Goal: Task Accomplishment & Management: Manage account settings

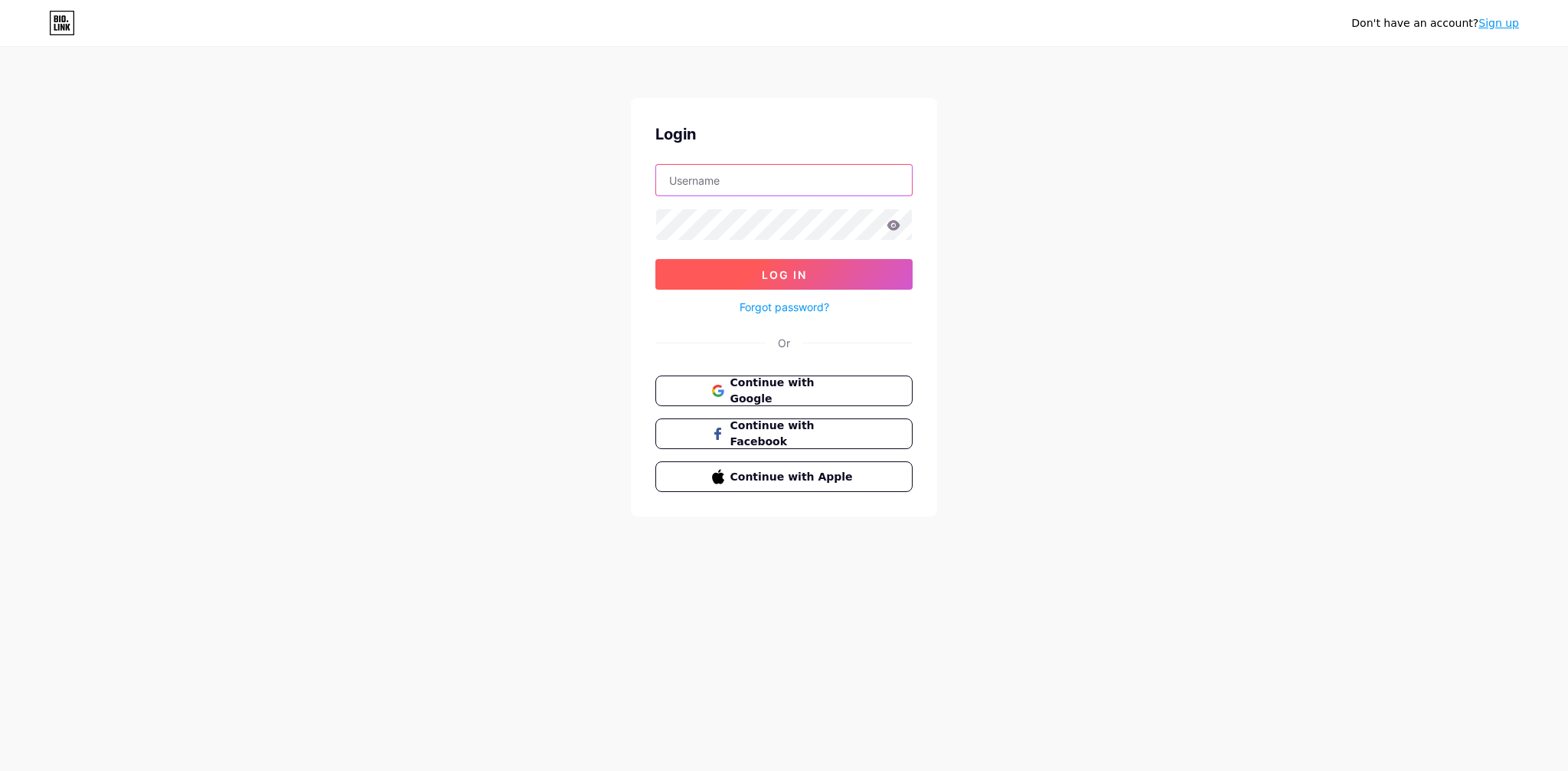
type input "[EMAIL_ADDRESS][DOMAIN_NAME]"
click at [766, 282] on button "Log In" at bounding box center [784, 274] width 257 height 30
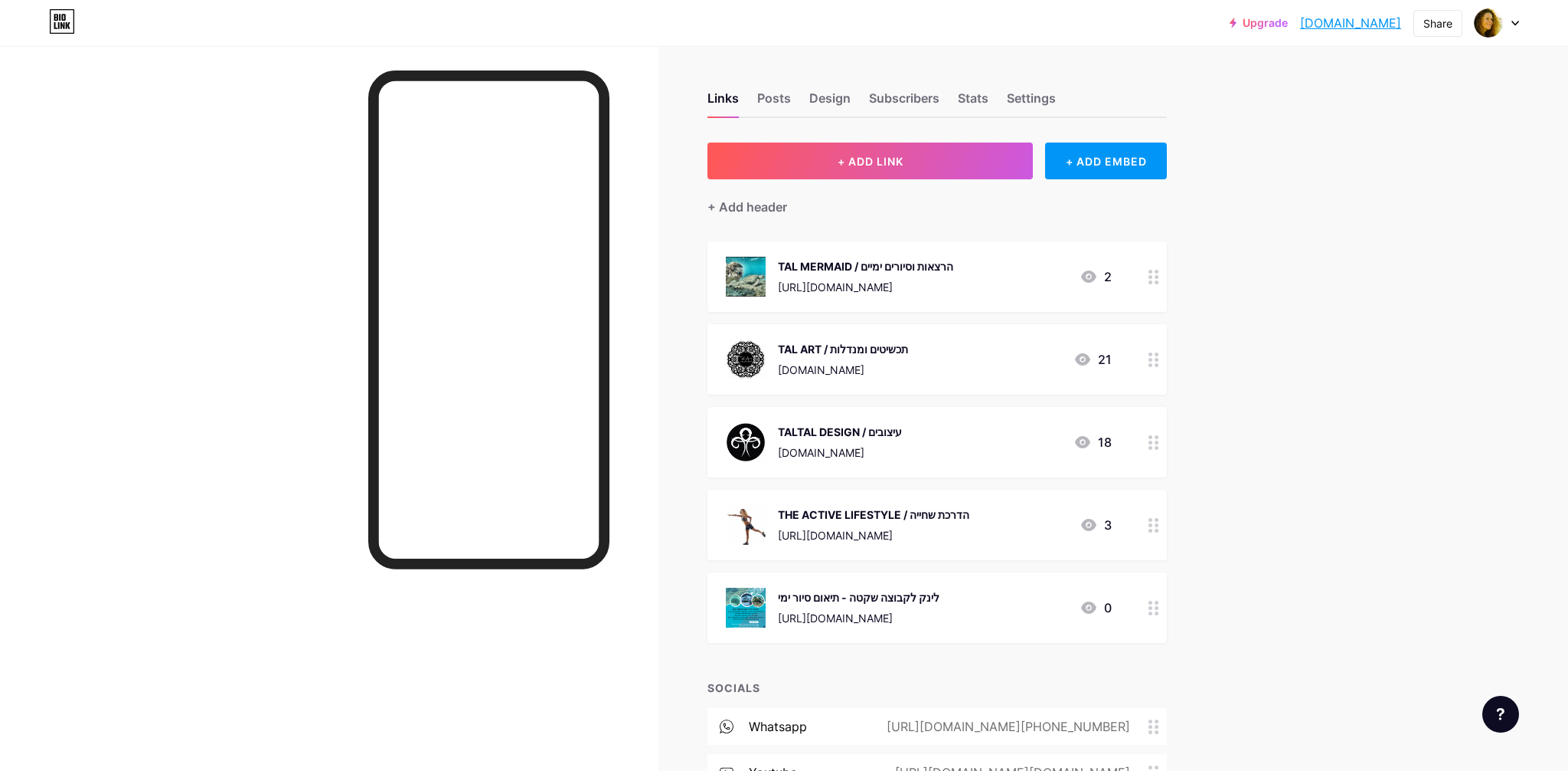
click at [1155, 611] on circle at bounding box center [1157, 613] width 4 height 4
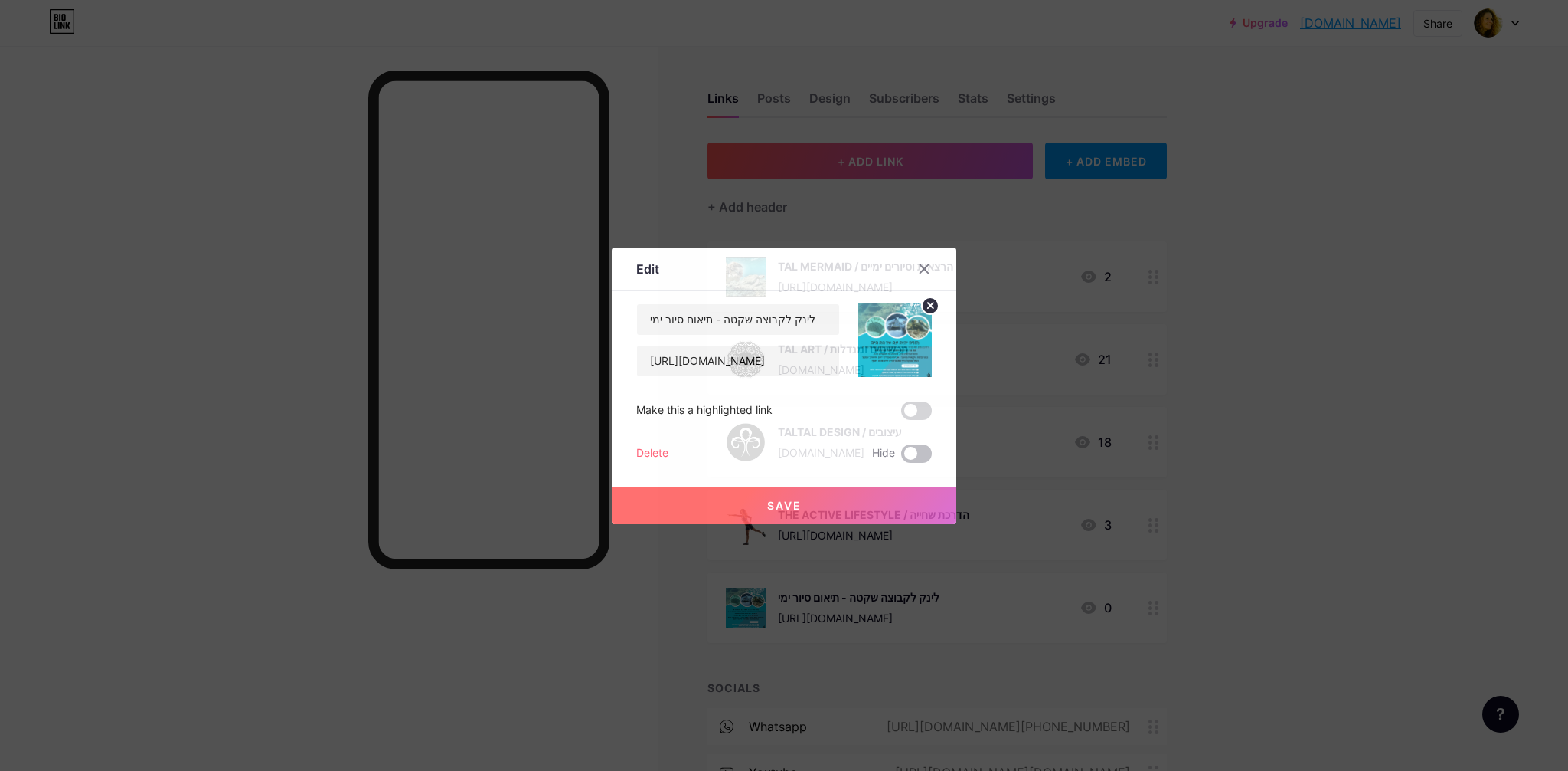
click at [928, 449] on span at bounding box center [916, 453] width 30 height 19
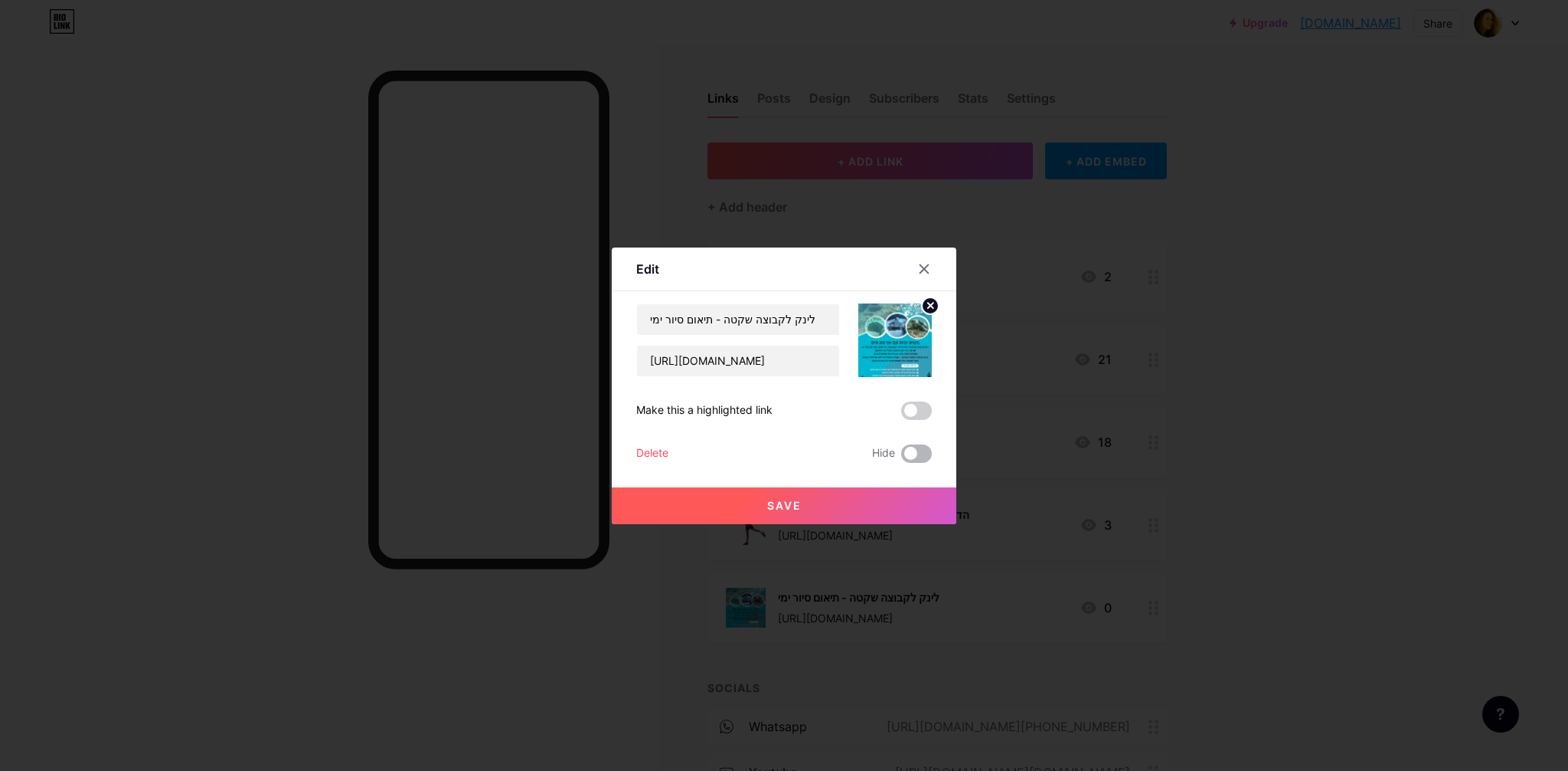
click at [901, 457] on input "checkbox" at bounding box center [901, 457] width 0 height 0
click at [771, 511] on span "Save" at bounding box center [784, 505] width 34 height 13
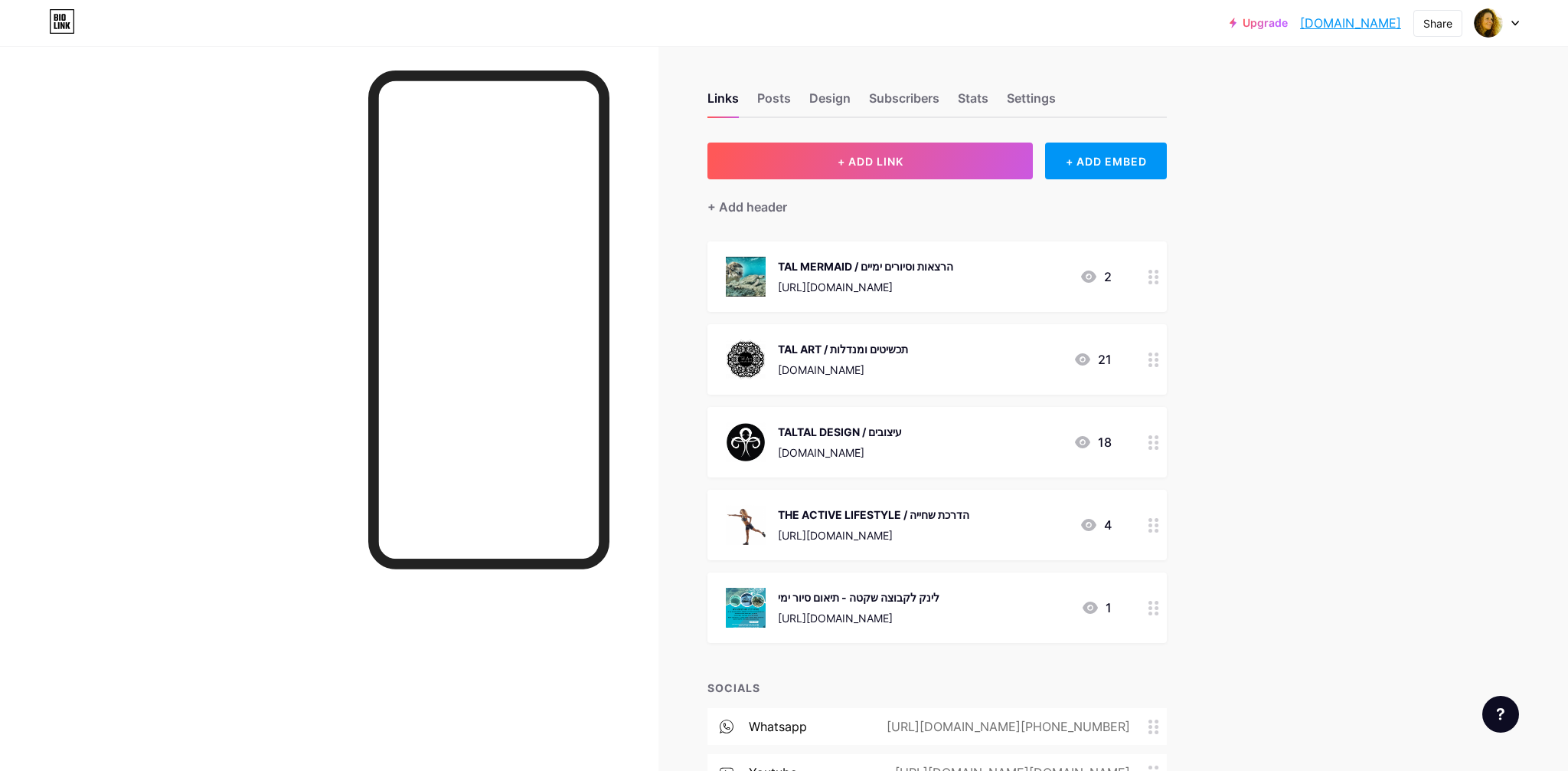
click at [1112, 608] on div "לינק לקבוצה שקטה - תיאום סיור ימי [URL][DOMAIN_NAME] 1" at bounding box center [937, 607] width 460 height 70
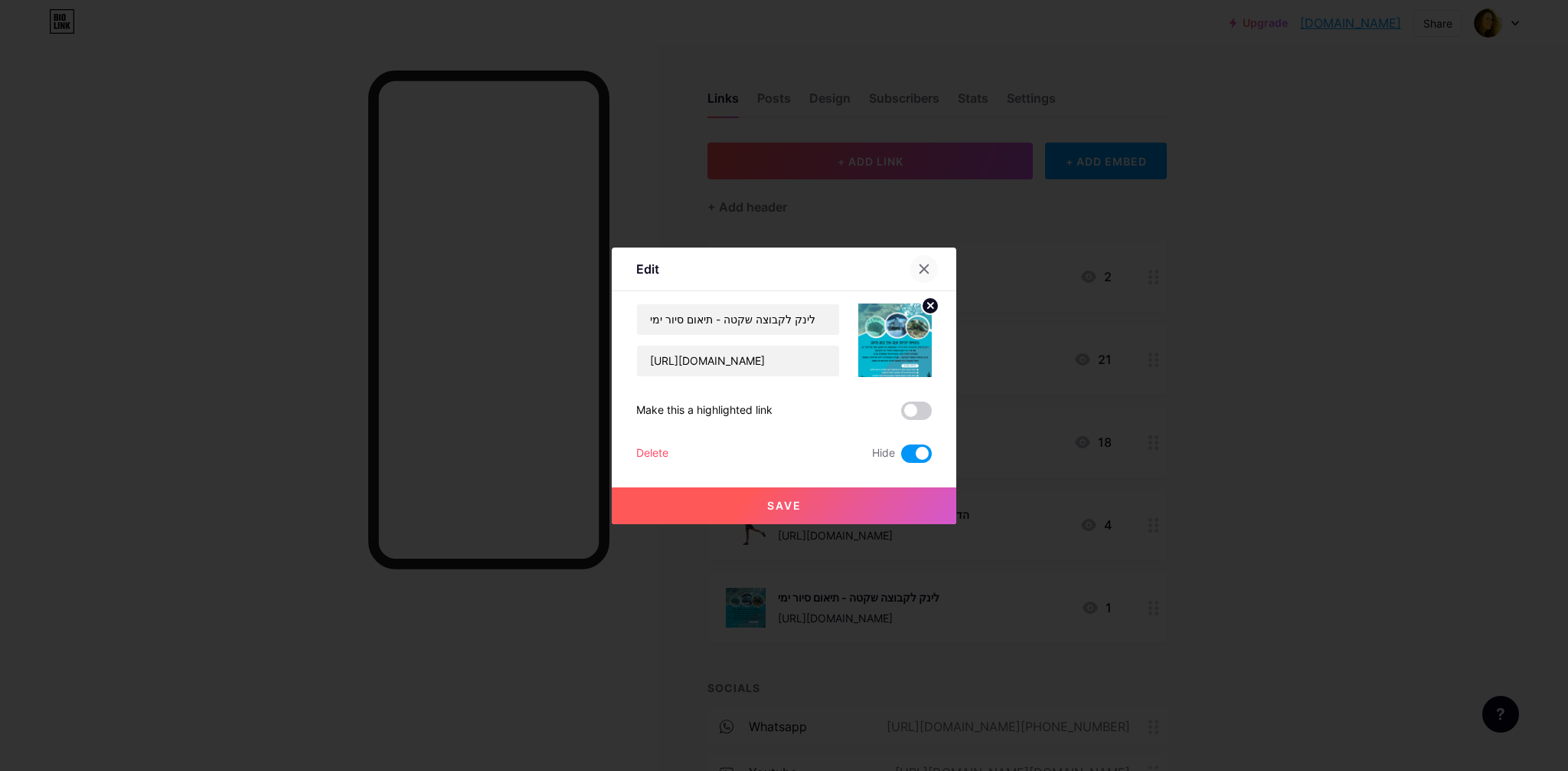
click at [917, 269] on div at bounding box center [924, 269] width 27 height 27
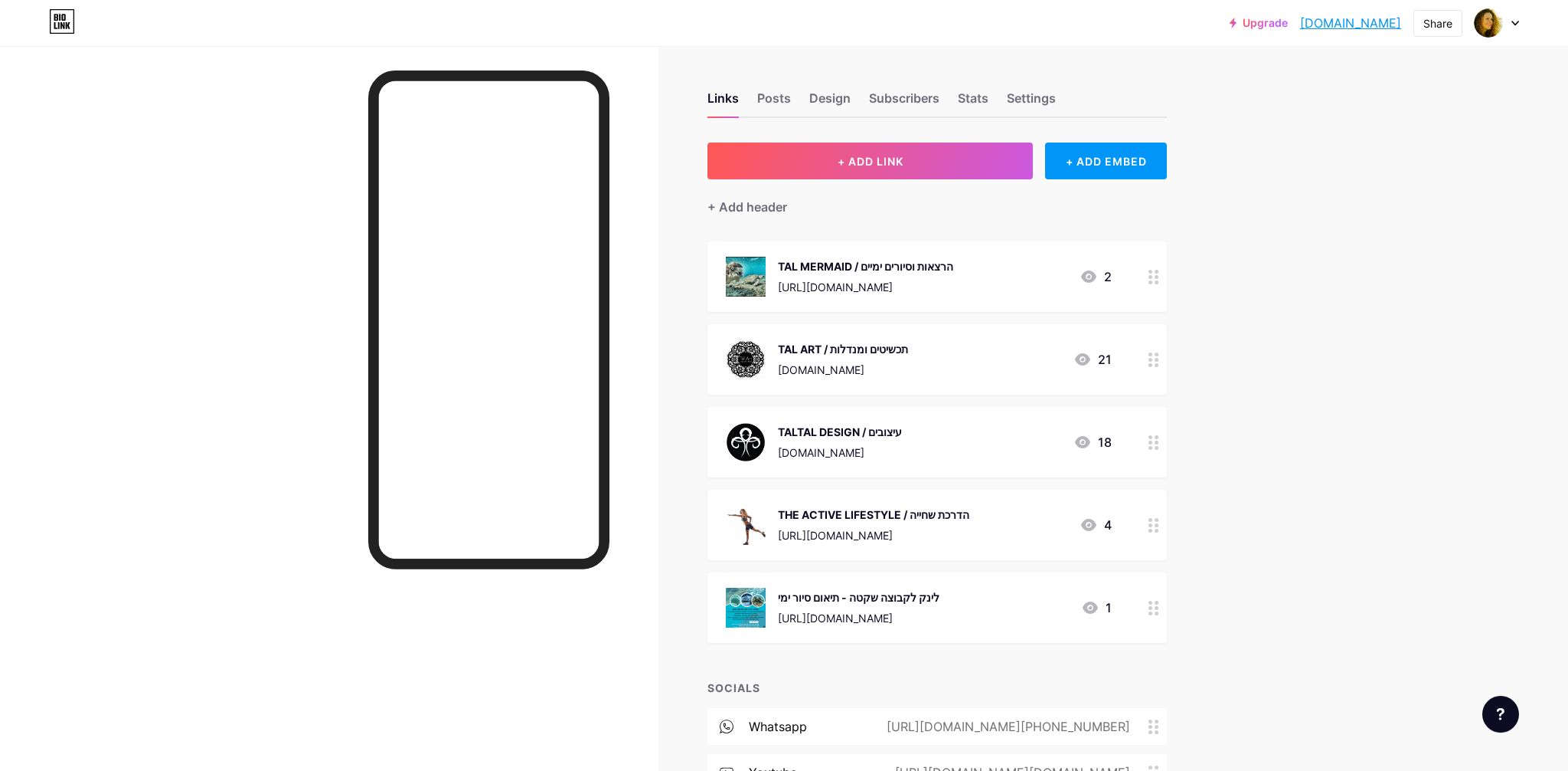
click at [1094, 609] on icon at bounding box center [1090, 607] width 16 height 13
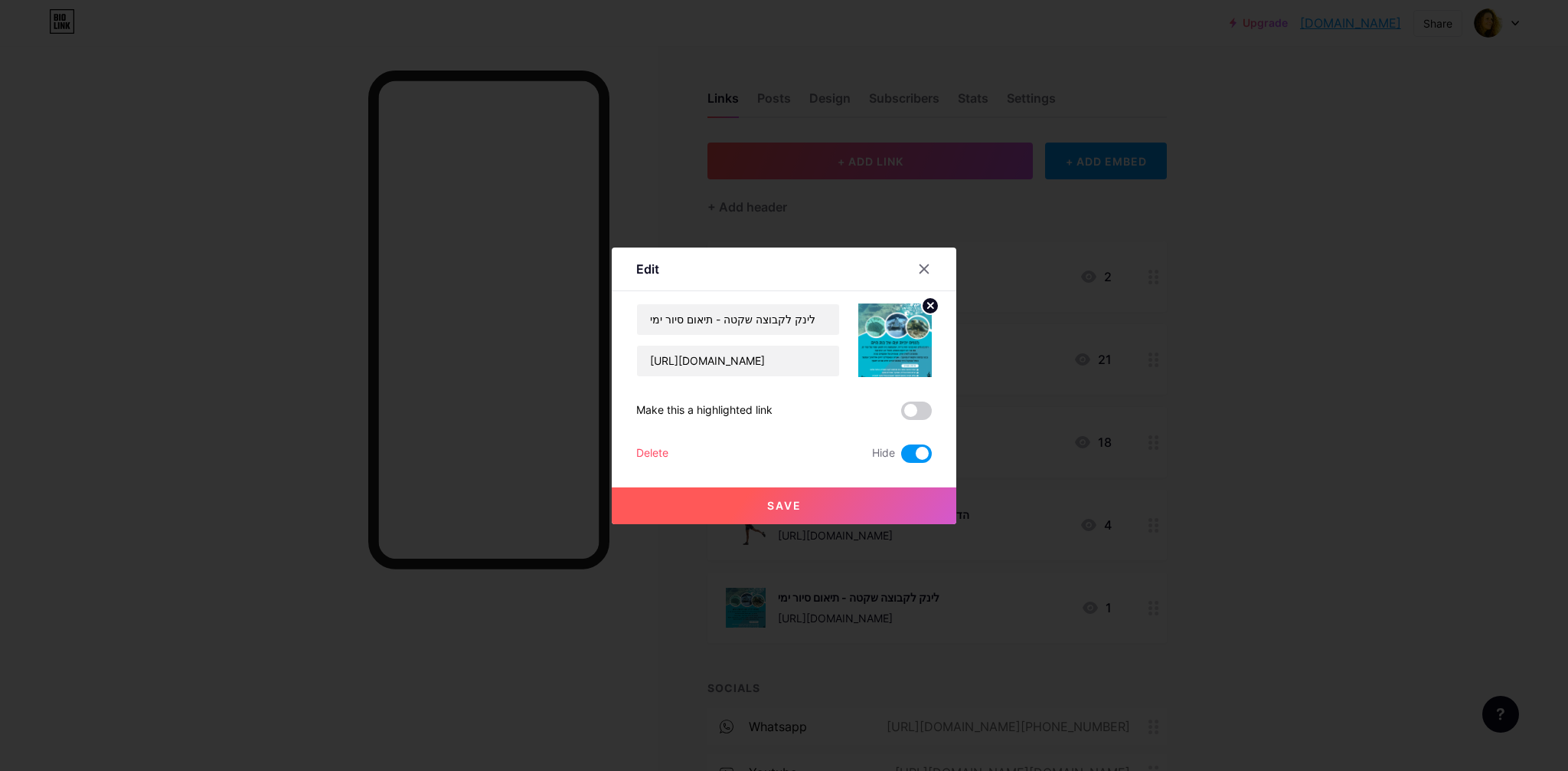
click at [910, 454] on span at bounding box center [916, 453] width 30 height 19
click at [901, 457] on input "checkbox" at bounding box center [901, 457] width 0 height 0
click at [746, 322] on input "לינק לקבוצה שקטה - תיאום סיור ימי" at bounding box center [738, 319] width 202 height 30
drag, startPoint x: 717, startPoint y: 321, endPoint x: 828, endPoint y: 323, distance: 111.0
click at [828, 323] on input "לינק לקבוצה שקטה - תיאום סיור ימי" at bounding box center [738, 319] width 202 height 30
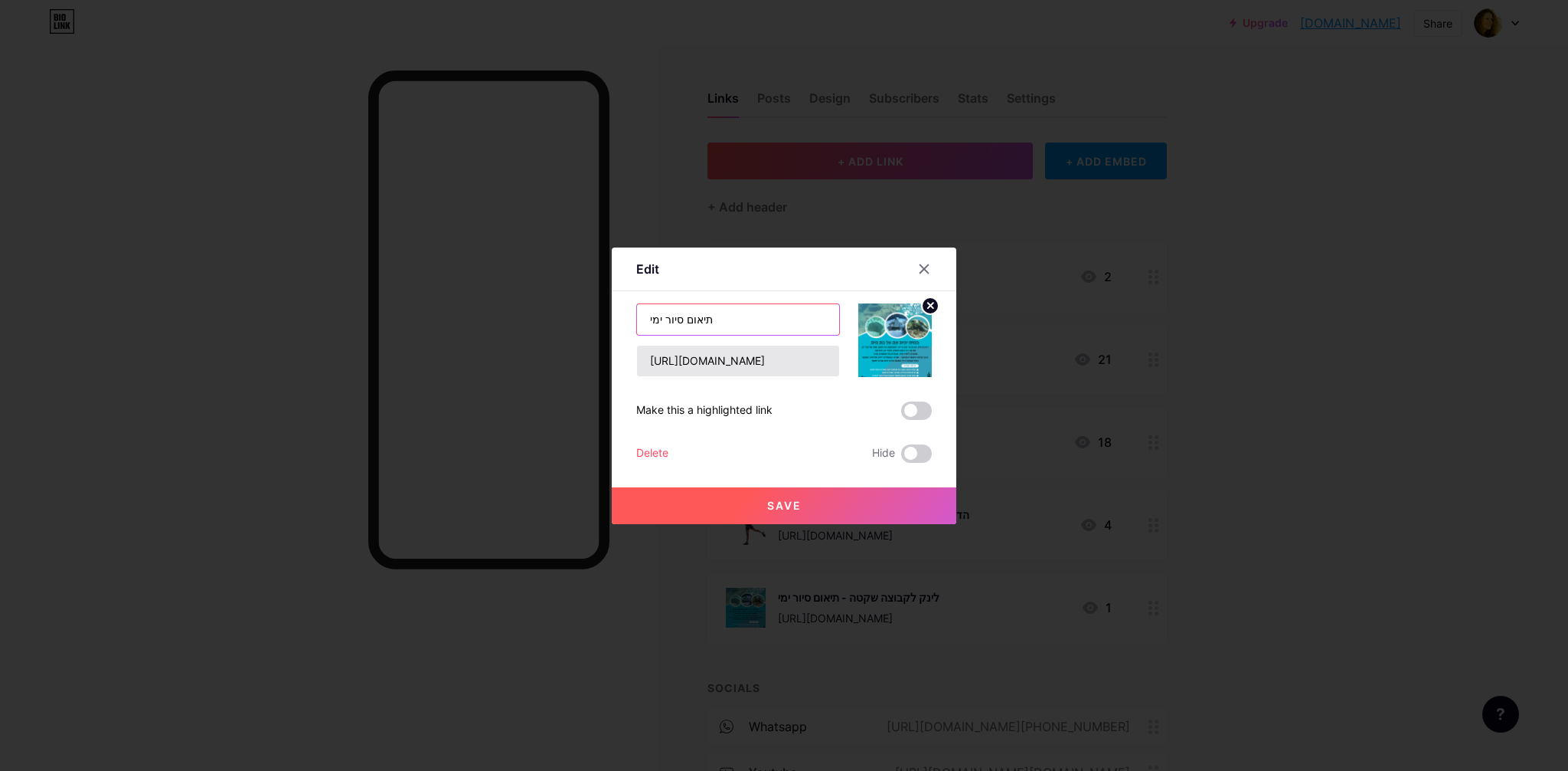
type input "תיאום סיור ימי"
click at [688, 364] on input "[URL][DOMAIN_NAME]" at bounding box center [738, 360] width 202 height 30
click at [726, 363] on input "[URL][DOMAIN_NAME]" at bounding box center [738, 360] width 202 height 30
drag, startPoint x: 787, startPoint y: 362, endPoint x: 912, endPoint y: 359, distance: 125.0
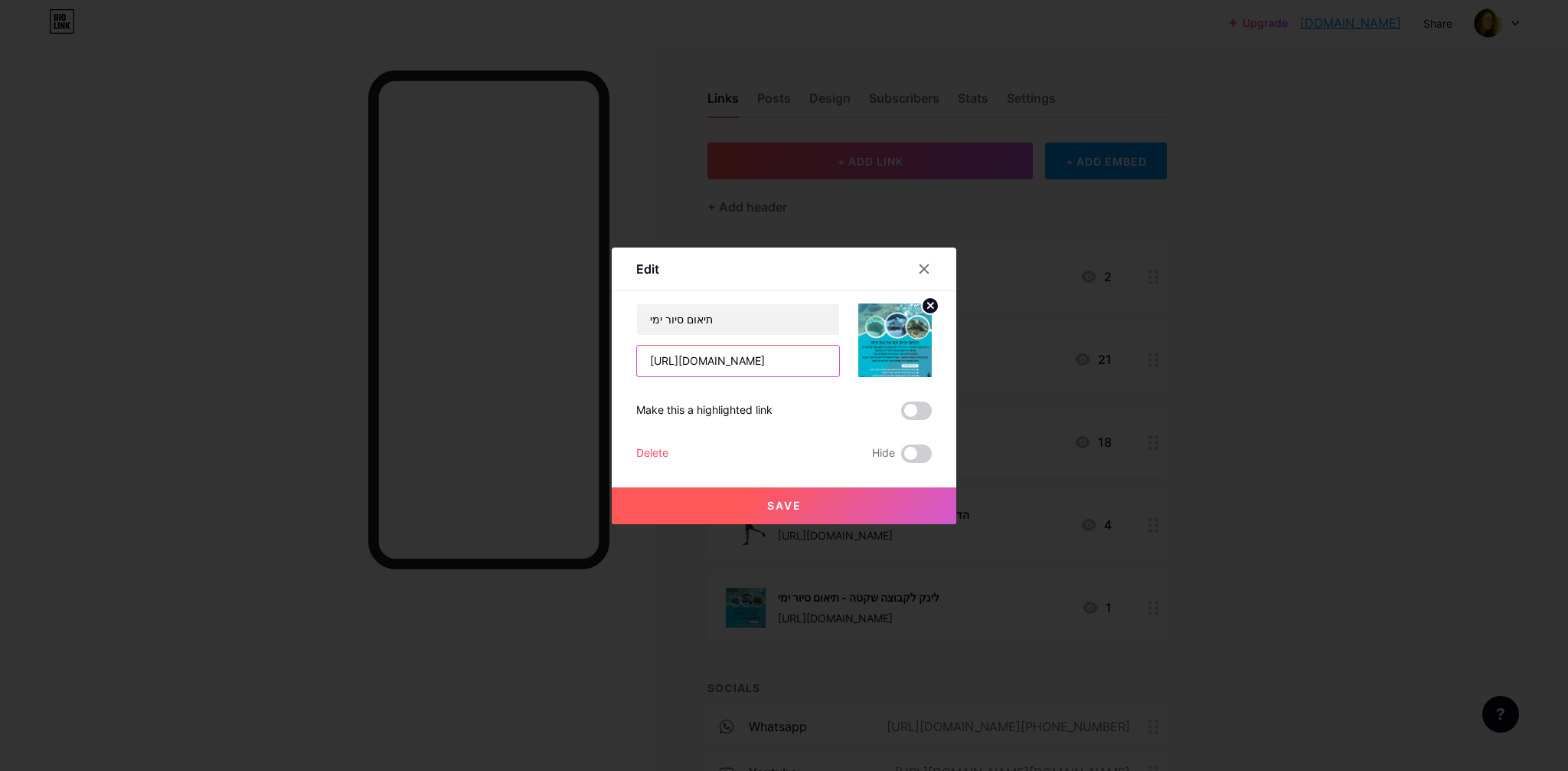
click at [912, 359] on div "תיאום סיור ימי [URL][DOMAIN_NAME]" at bounding box center [784, 339] width 295 height 73
click at [720, 363] on input "[URL][DOMAIN_NAME]" at bounding box center [738, 360] width 202 height 30
drag, startPoint x: 687, startPoint y: 360, endPoint x: 866, endPoint y: 360, distance: 179.0
click at [866, 360] on div "תיאום סיור ימי [URL][DOMAIN_NAME]" at bounding box center [784, 339] width 295 height 73
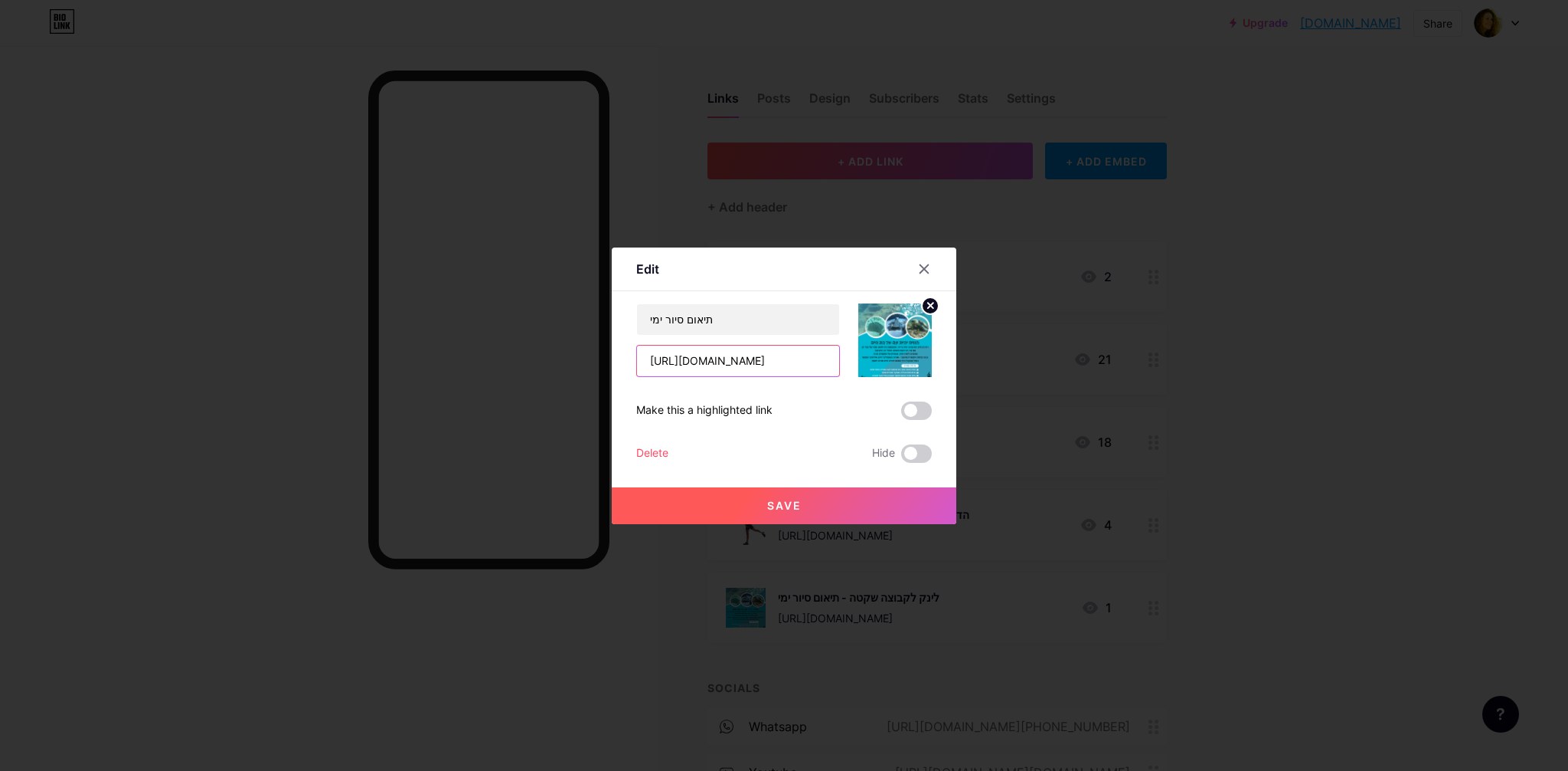
click at [700, 366] on input "[URL][DOMAIN_NAME]" at bounding box center [738, 360] width 202 height 30
paste input "[DOMAIN_NAME][URL]"
type input "[URL][DOMAIN_NAME]"
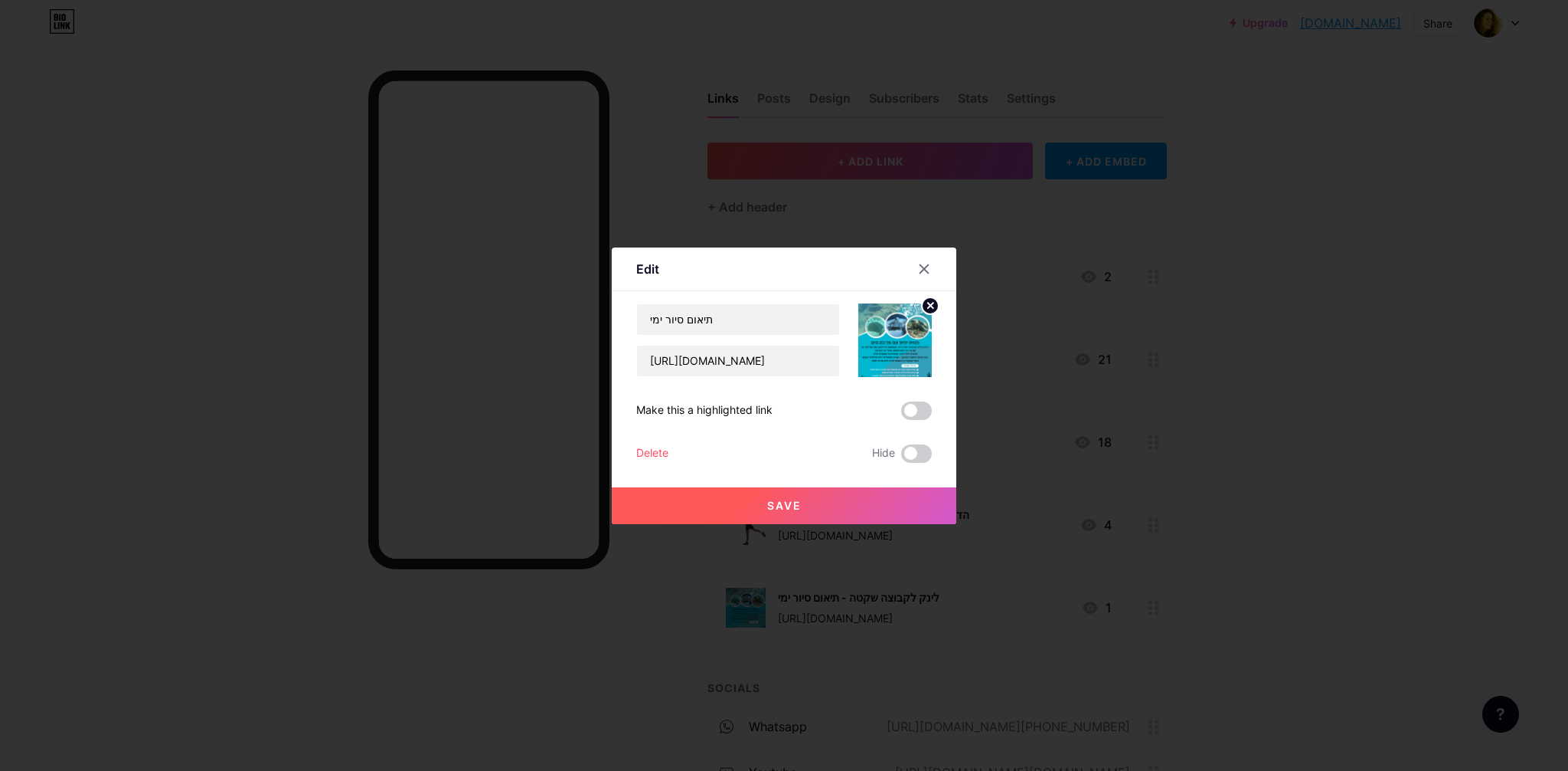
click at [792, 513] on button "Save" at bounding box center [784, 506] width 345 height 37
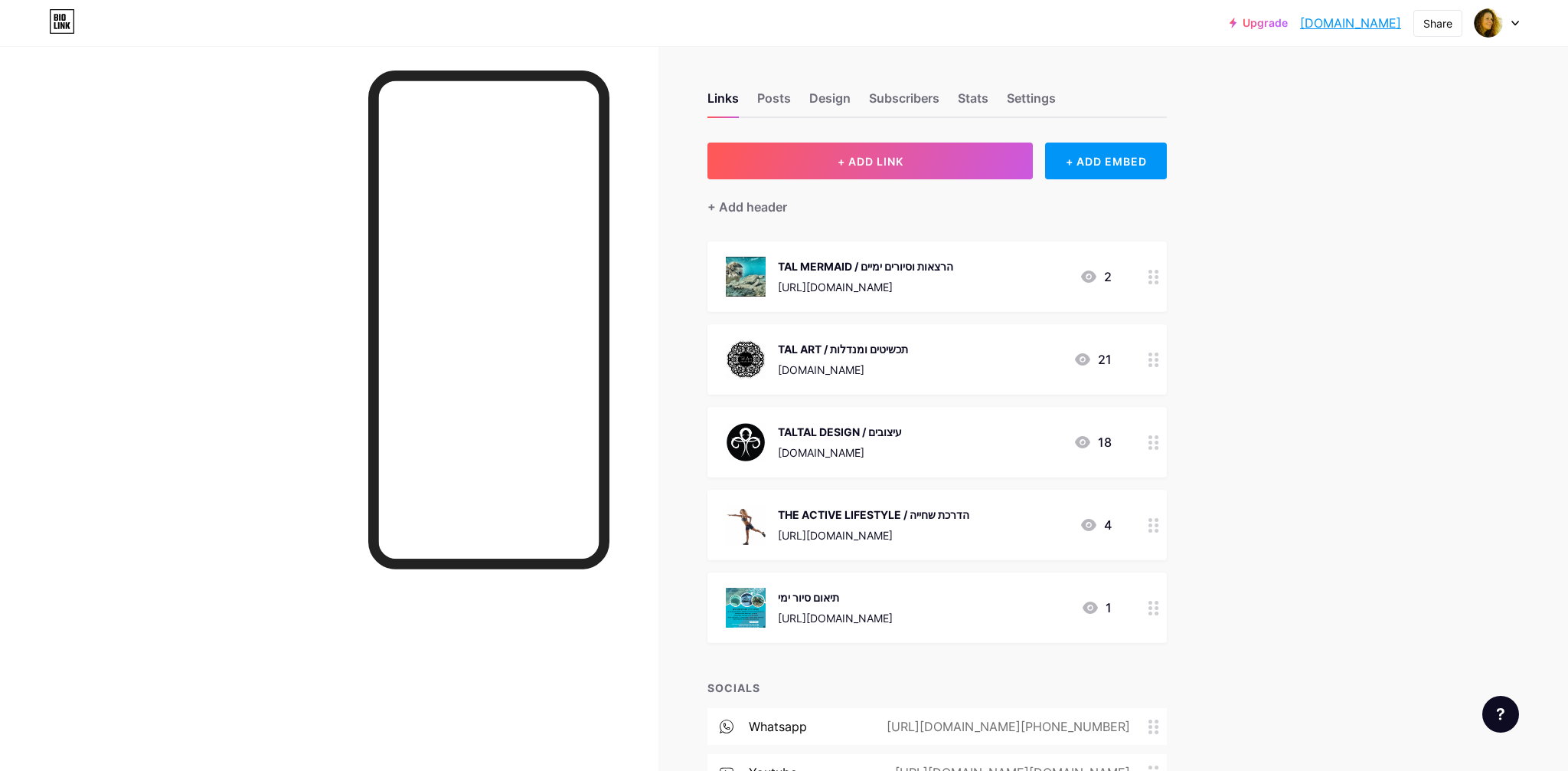
click at [1155, 281] on circle at bounding box center [1157, 283] width 4 height 4
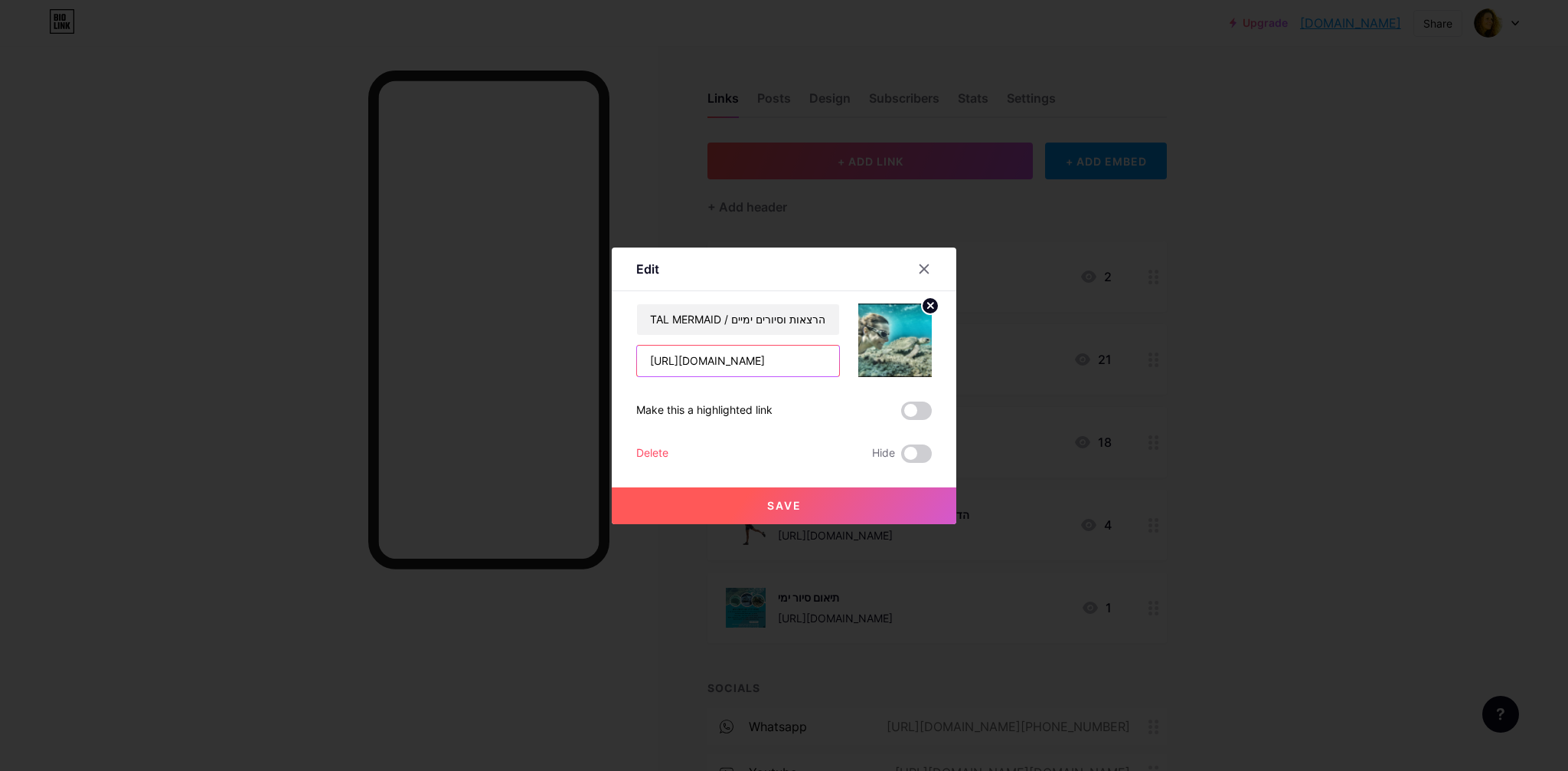
click at [790, 363] on input "[URL][DOMAIN_NAME]" at bounding box center [738, 360] width 202 height 30
drag, startPoint x: 803, startPoint y: 363, endPoint x: 545, endPoint y: 363, distance: 258.0
click at [545, 363] on div "Edit Content YouTube Play YouTube video without leaving your page. ADD Vimeo Pl…" at bounding box center [784, 385] width 1568 height 771
paste input "[DOMAIN_NAME][URL]"
type input "[URL][DOMAIN_NAME]"
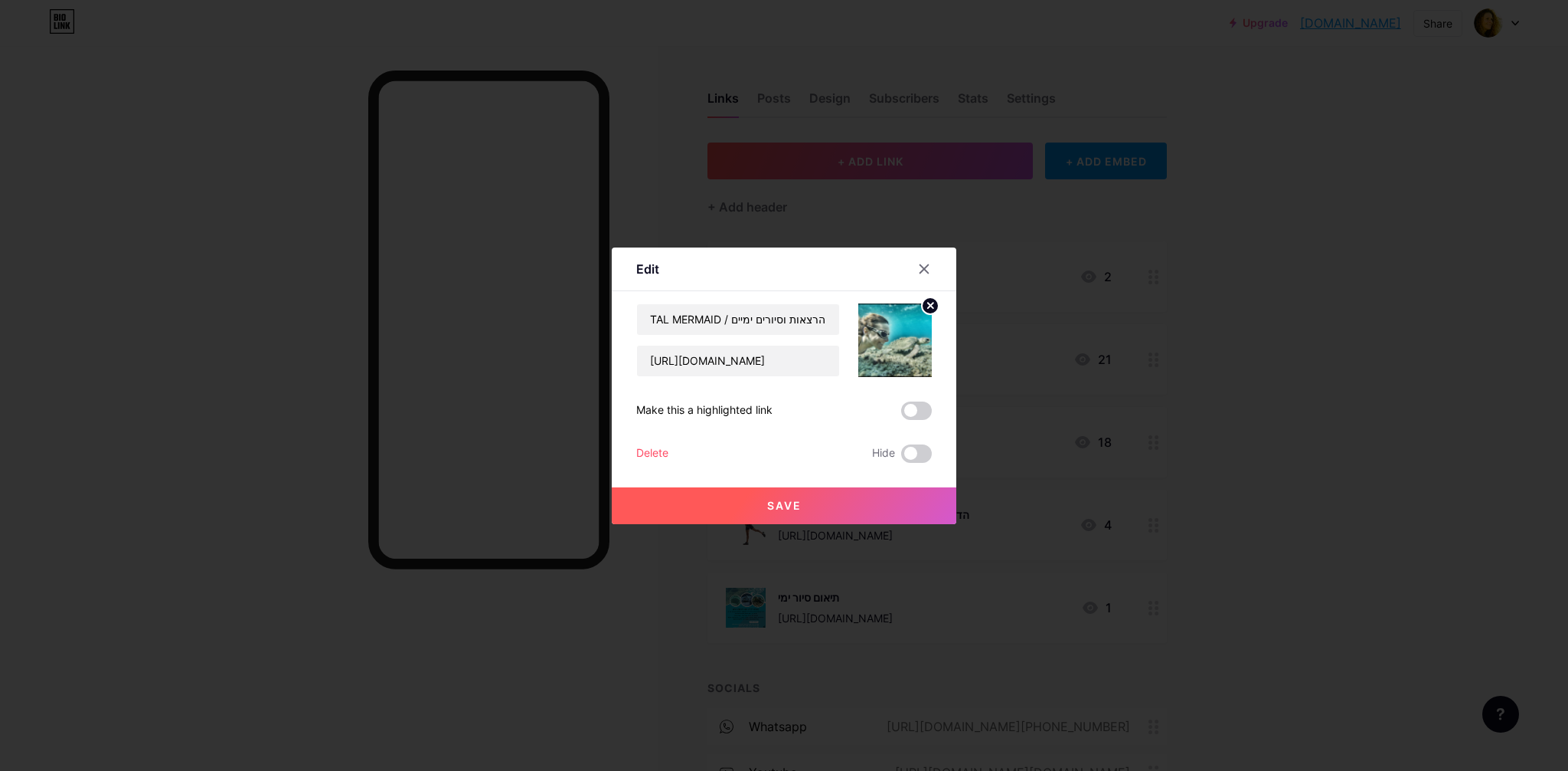
click at [772, 508] on span "Save" at bounding box center [784, 505] width 34 height 13
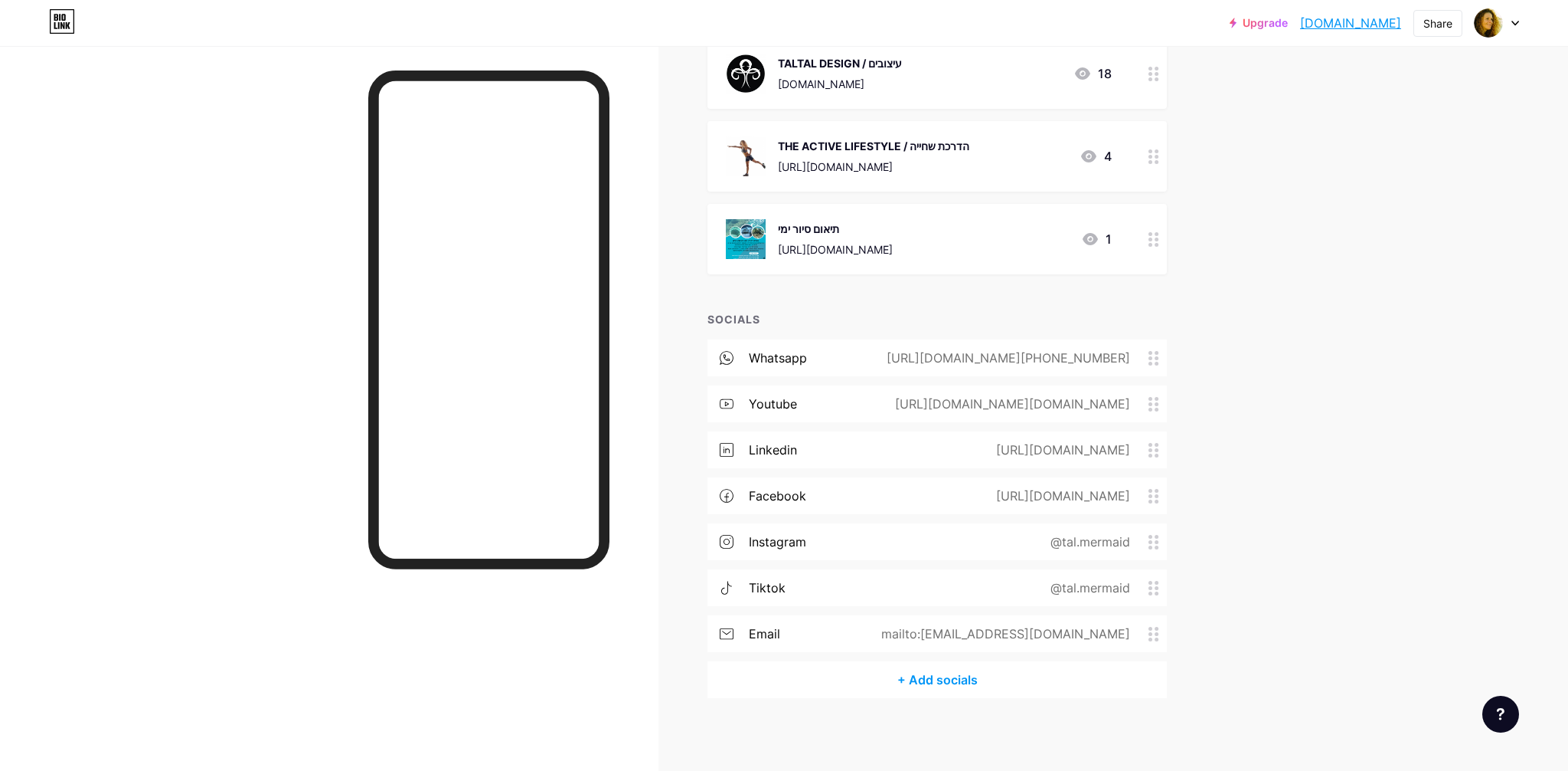
scroll to position [371, 0]
drag, startPoint x: 932, startPoint y: 352, endPoint x: 1131, endPoint y: 351, distance: 199.0
click at [1131, 351] on div "[URL][DOMAIN_NAME][PHONE_NUMBER]" at bounding box center [1006, 354] width 287 height 19
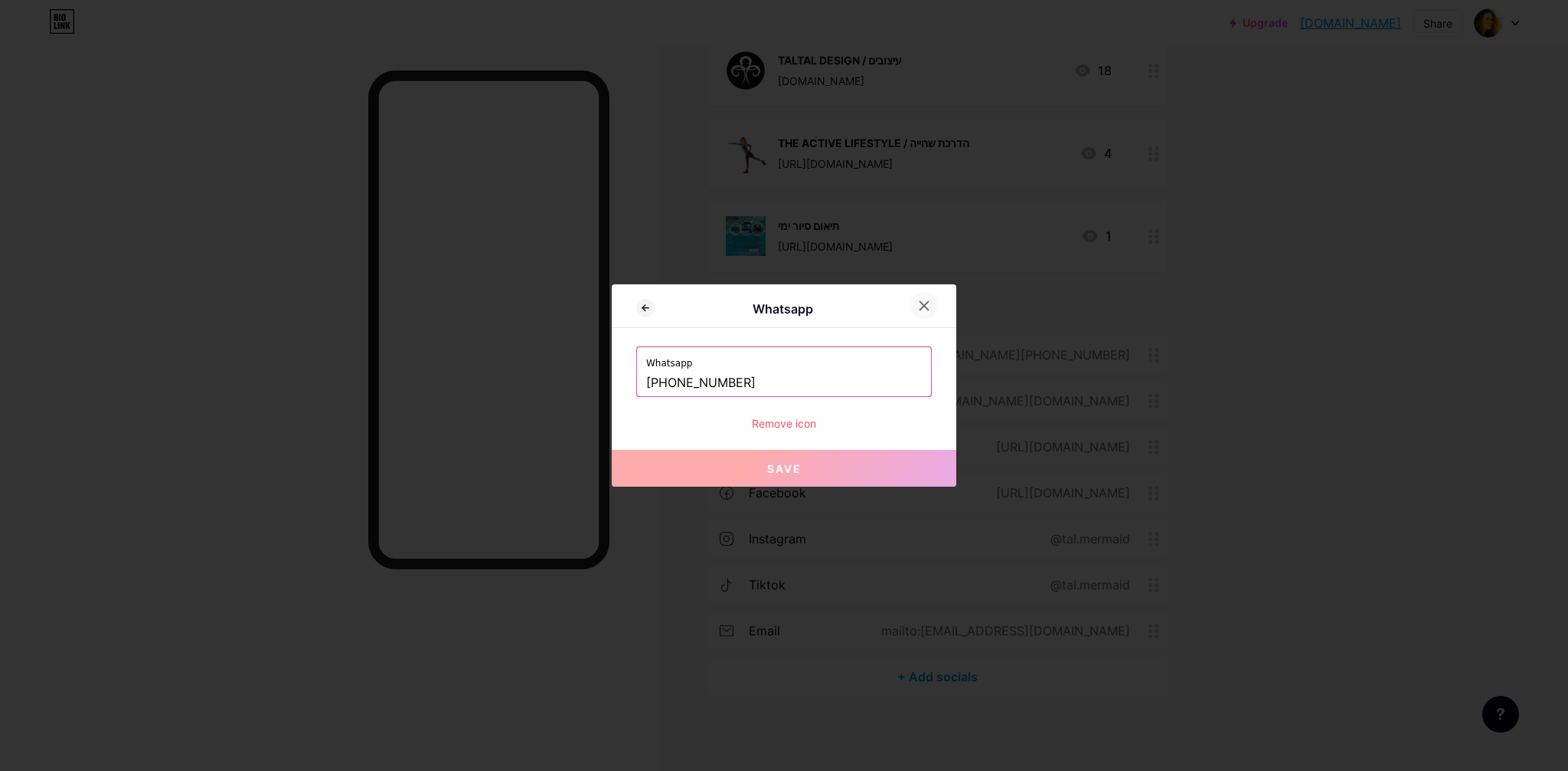
click at [932, 301] on div at bounding box center [924, 305] width 27 height 27
